Goal: Task Accomplishment & Management: Manage account settings

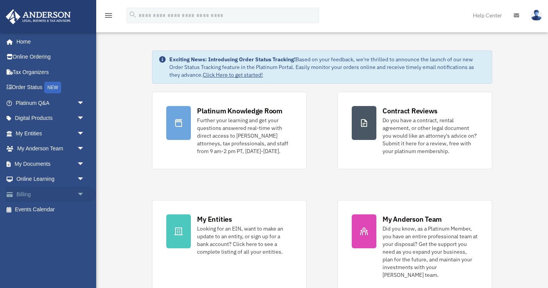
click at [83, 192] on span "arrow_drop_down" at bounding box center [84, 194] width 15 height 16
click at [50, 208] on link "$ Open Invoices" at bounding box center [54, 210] width 86 height 16
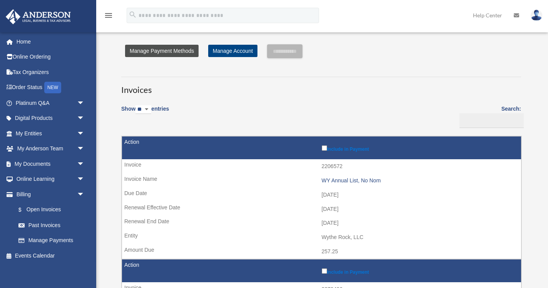
click at [175, 55] on link "Manage Payment Methods" at bounding box center [162, 51] width 74 height 12
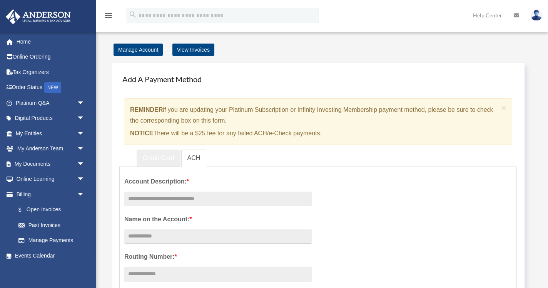
click at [151, 160] on link "Credit Card" at bounding box center [159, 157] width 44 height 17
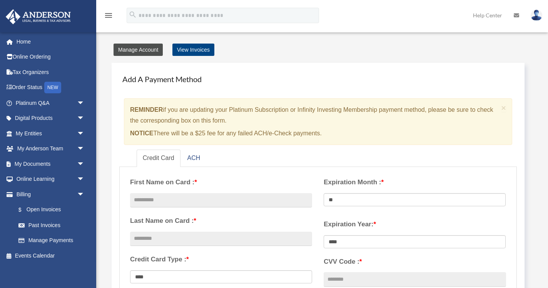
click at [141, 50] on link "Manage Account" at bounding box center [138, 50] width 49 height 12
click at [197, 50] on link "View Invoices" at bounding box center [194, 50] width 42 height 12
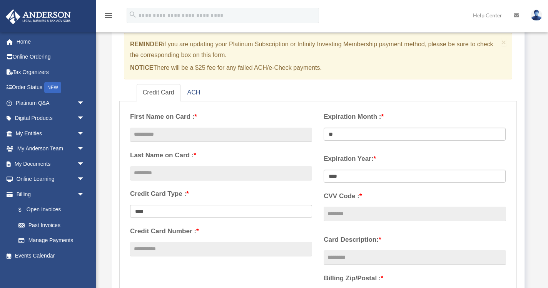
scroll to position [9, 0]
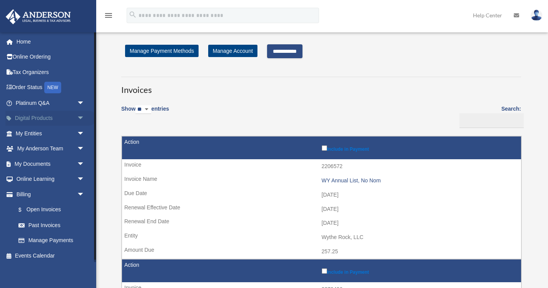
click at [69, 120] on link "Digital Products arrow_drop_down" at bounding box center [50, 118] width 91 height 15
click at [81, 119] on span "arrow_drop_down" at bounding box center [84, 119] width 15 height 16
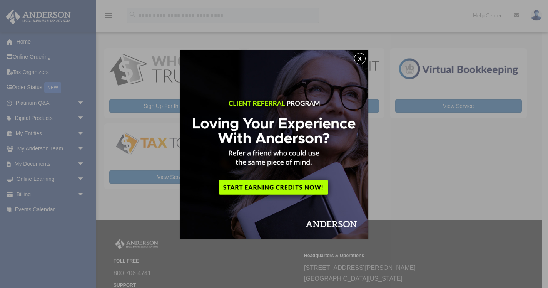
click at [363, 57] on button "x" at bounding box center [360, 59] width 12 height 12
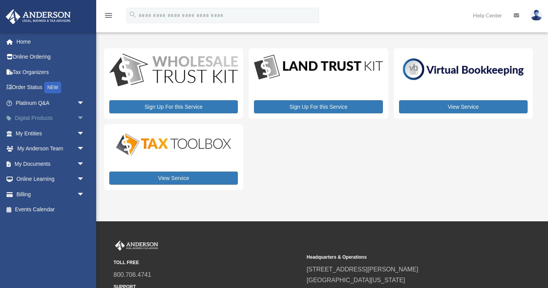
click at [80, 119] on span "arrow_drop_down" at bounding box center [84, 119] width 15 height 16
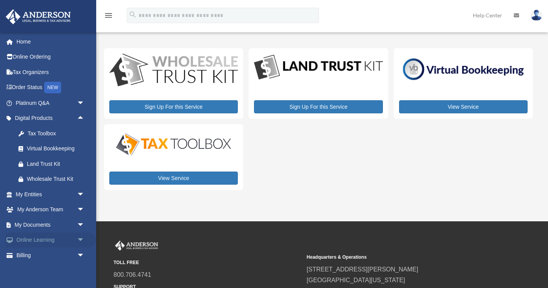
click at [79, 238] on span "arrow_drop_down" at bounding box center [84, 240] width 15 height 16
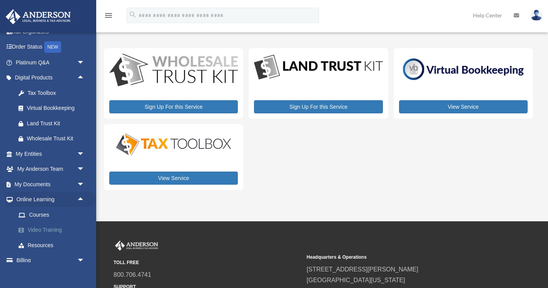
scroll to position [63, 0]
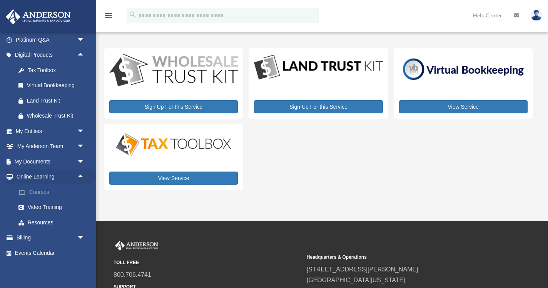
click at [39, 191] on link "Courses" at bounding box center [54, 191] width 86 height 15
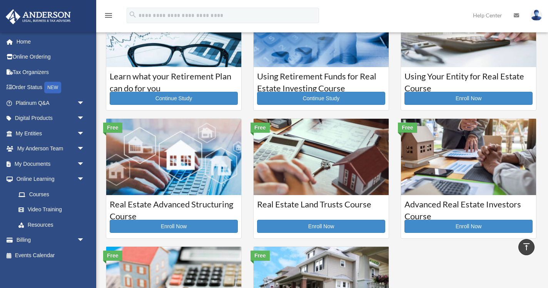
scroll to position [53, 0]
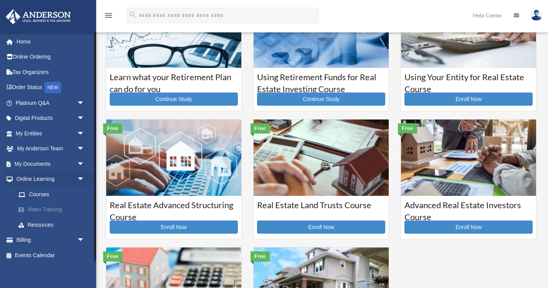
click at [44, 210] on link "Video Training" at bounding box center [54, 209] width 86 height 15
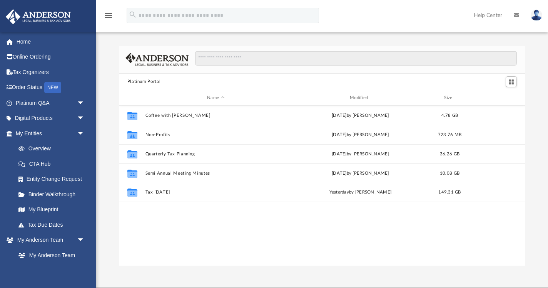
scroll to position [175, 407]
click at [84, 118] on span "arrow_drop_down" at bounding box center [84, 119] width 15 height 16
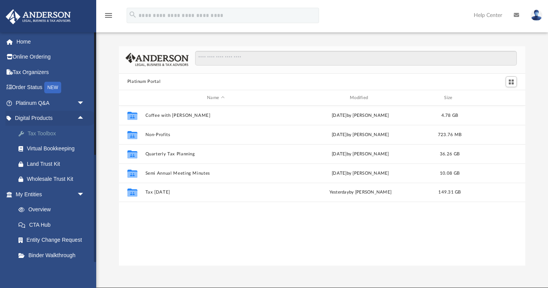
click at [46, 134] on div "Tax Toolbox" at bounding box center [57, 134] width 60 height 10
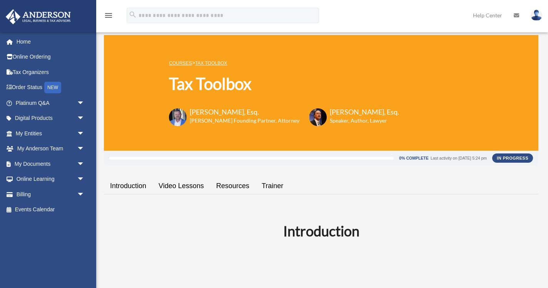
click at [533, 20] on link at bounding box center [536, 15] width 23 height 34
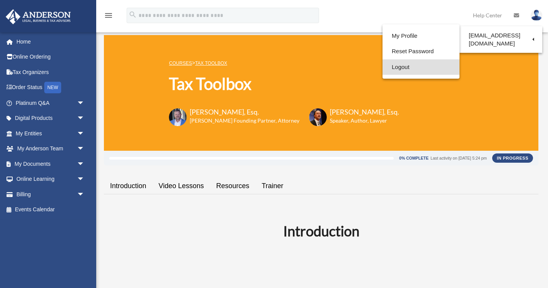
click at [404, 68] on link "Logout" at bounding box center [421, 67] width 77 height 16
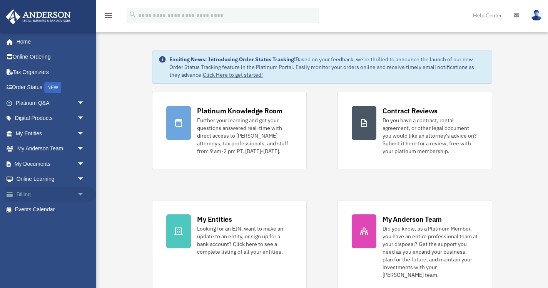
click at [79, 192] on span "arrow_drop_down" at bounding box center [84, 194] width 15 height 16
click at [45, 208] on link "$ Open Invoices" at bounding box center [54, 210] width 86 height 16
click at [256, 77] on link "Click Here to get started!" at bounding box center [233, 74] width 60 height 7
click at [81, 193] on span "arrow_drop_down" at bounding box center [84, 194] width 15 height 16
click at [47, 208] on link "$ Open Invoices" at bounding box center [54, 210] width 86 height 16
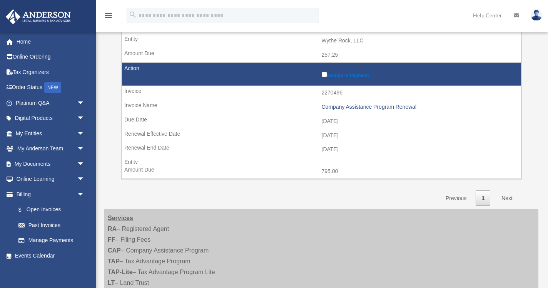
scroll to position [197, 0]
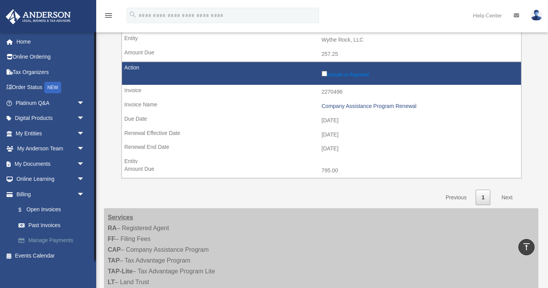
click at [51, 237] on link "Manage Payments" at bounding box center [54, 240] width 86 height 15
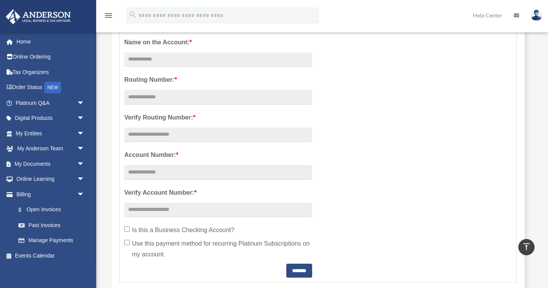
scroll to position [140, 0]
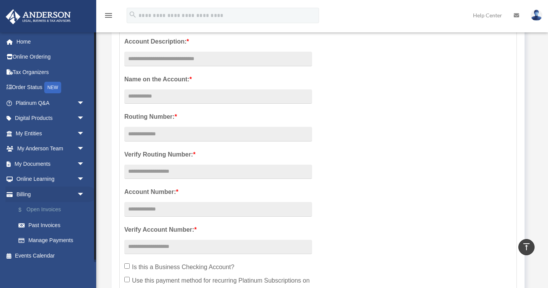
click at [59, 210] on link "$ Open Invoices" at bounding box center [54, 210] width 86 height 16
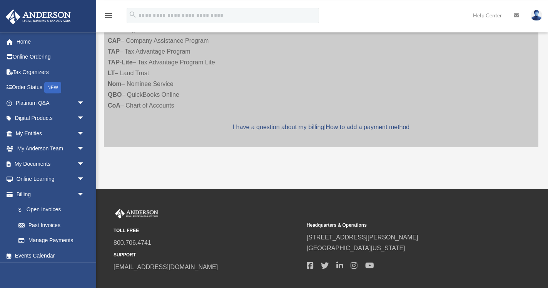
scroll to position [451, 0]
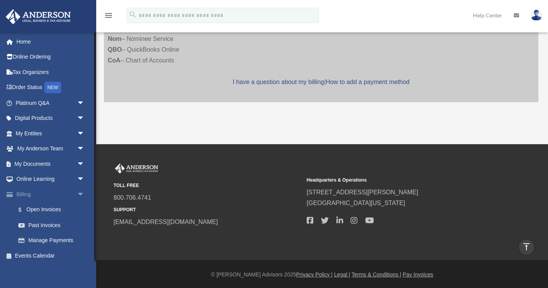
click at [25, 198] on link "Billing arrow_drop_down" at bounding box center [50, 193] width 91 height 15
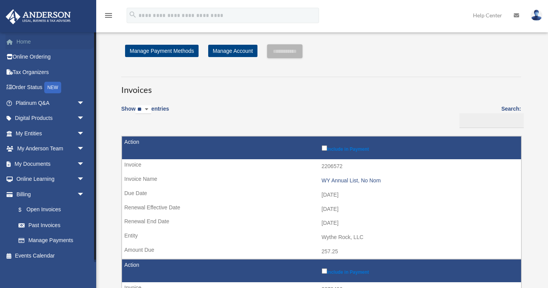
click at [22, 38] on link "Home" at bounding box center [50, 41] width 91 height 15
